Goal: Information Seeking & Learning: Learn about a topic

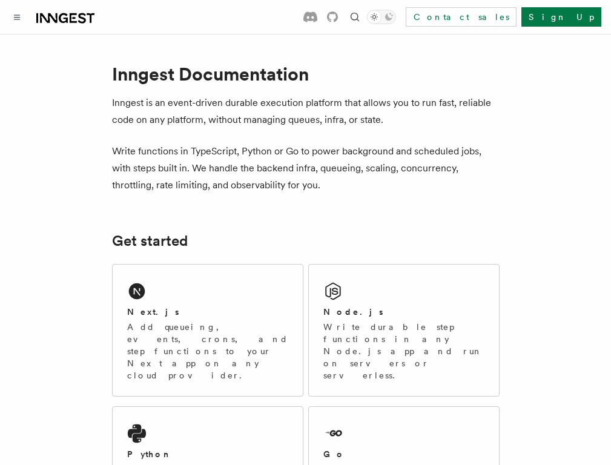
click at [0, 0] on button "Search... Ctrl+K" at bounding box center [0, 0] width 0 height 0
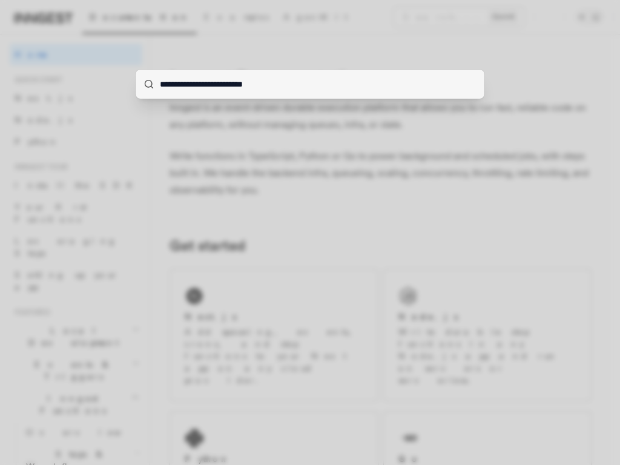
type input "**********"
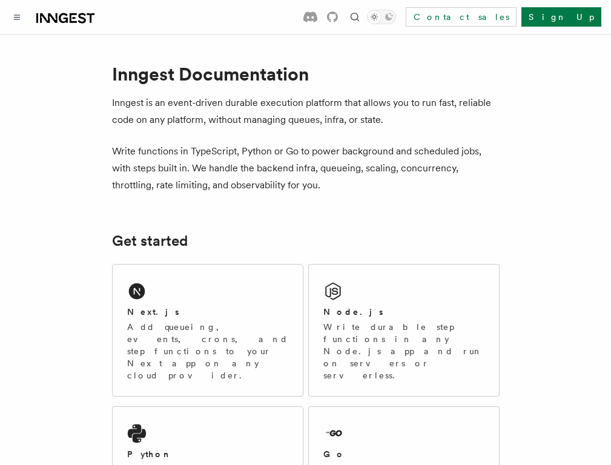
scroll to position [440, 0]
click at [0, 0] on link "Limitations" at bounding box center [0, 0] width 0 height 0
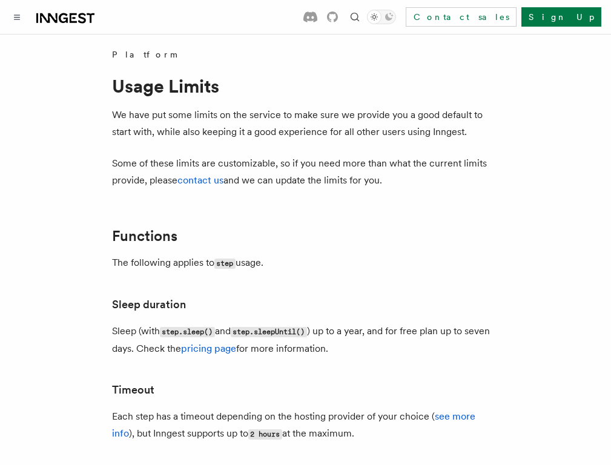
scroll to position [132, 0]
click at [0, 0] on span "Steps & Workflows" at bounding box center [0, 0] width 0 height 0
click at [0, 0] on span "Function steps" at bounding box center [0, 0] width 0 height 0
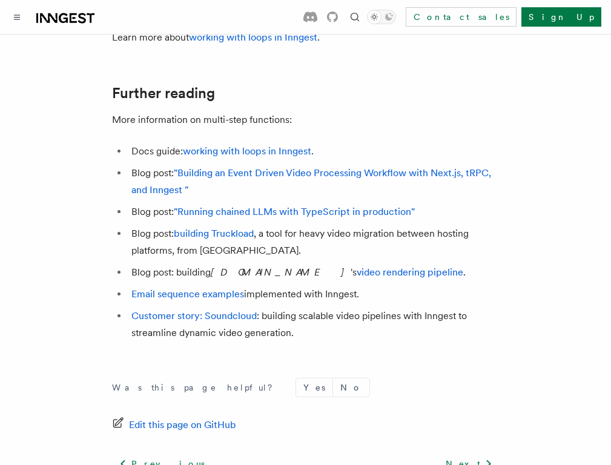
scroll to position [2236, 0]
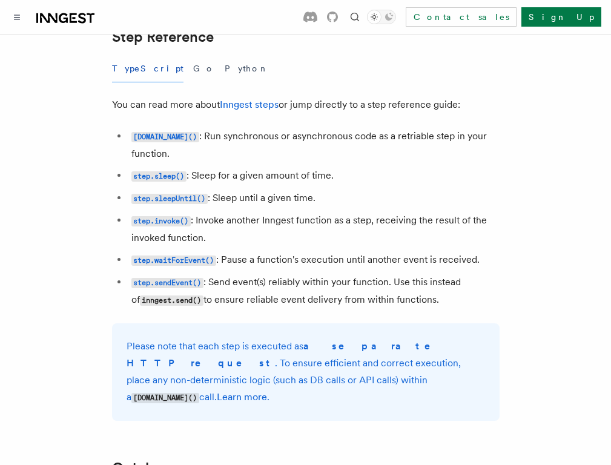
click at [204, 278] on code "step.sendEvent()" at bounding box center [167, 283] width 72 height 10
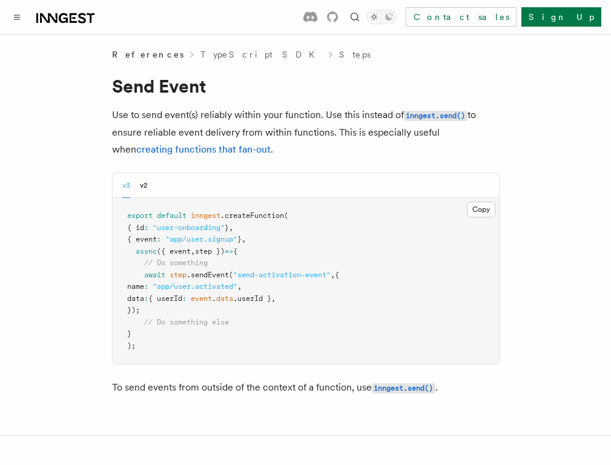
scroll to position [876, 0]
click at [0, 0] on span "[DOMAIN_NAME]()" at bounding box center [0, 0] width 0 height 0
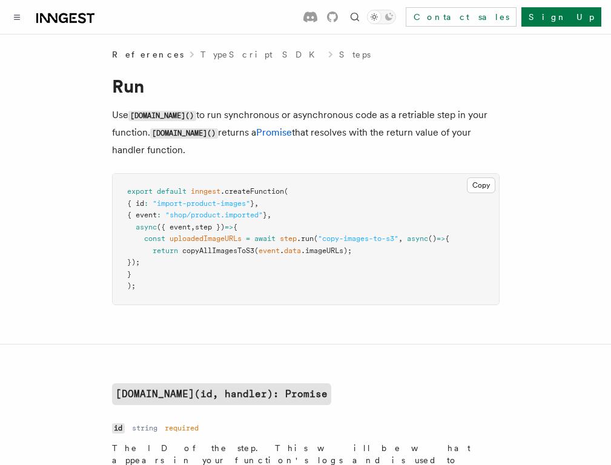
click at [0, 0] on span "Leveraging Steps" at bounding box center [0, 0] width 0 height 0
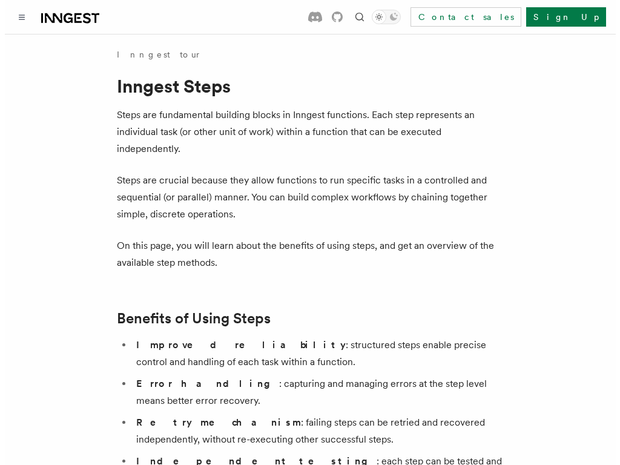
scroll to position [528, 0]
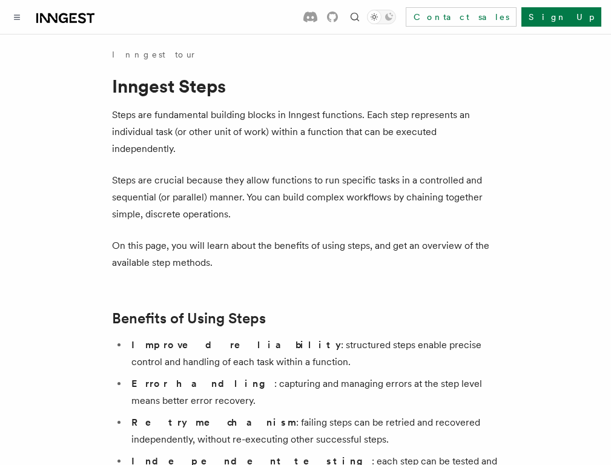
click at [0, 0] on link "FAQ" at bounding box center [0, 0] width 0 height 0
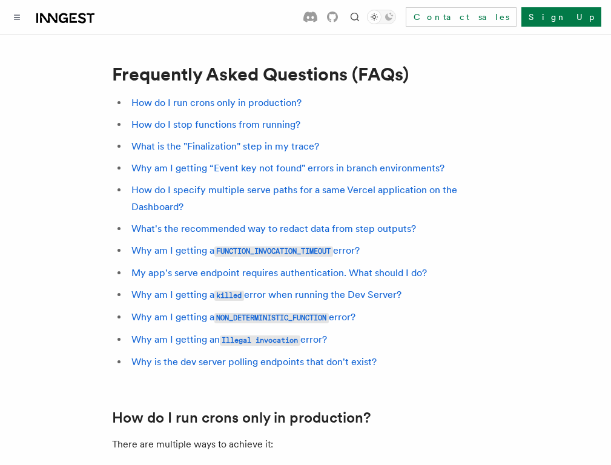
click at [0, 0] on button "Search... Ctrl+K" at bounding box center [0, 0] width 0 height 0
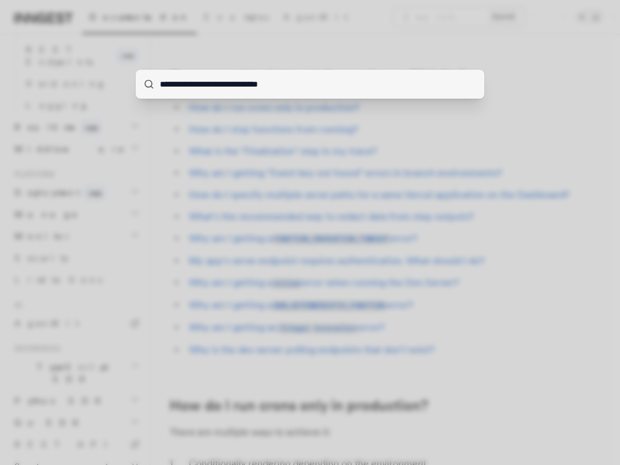
type input "**********"
